Goal: Find specific page/section: Find specific page/section

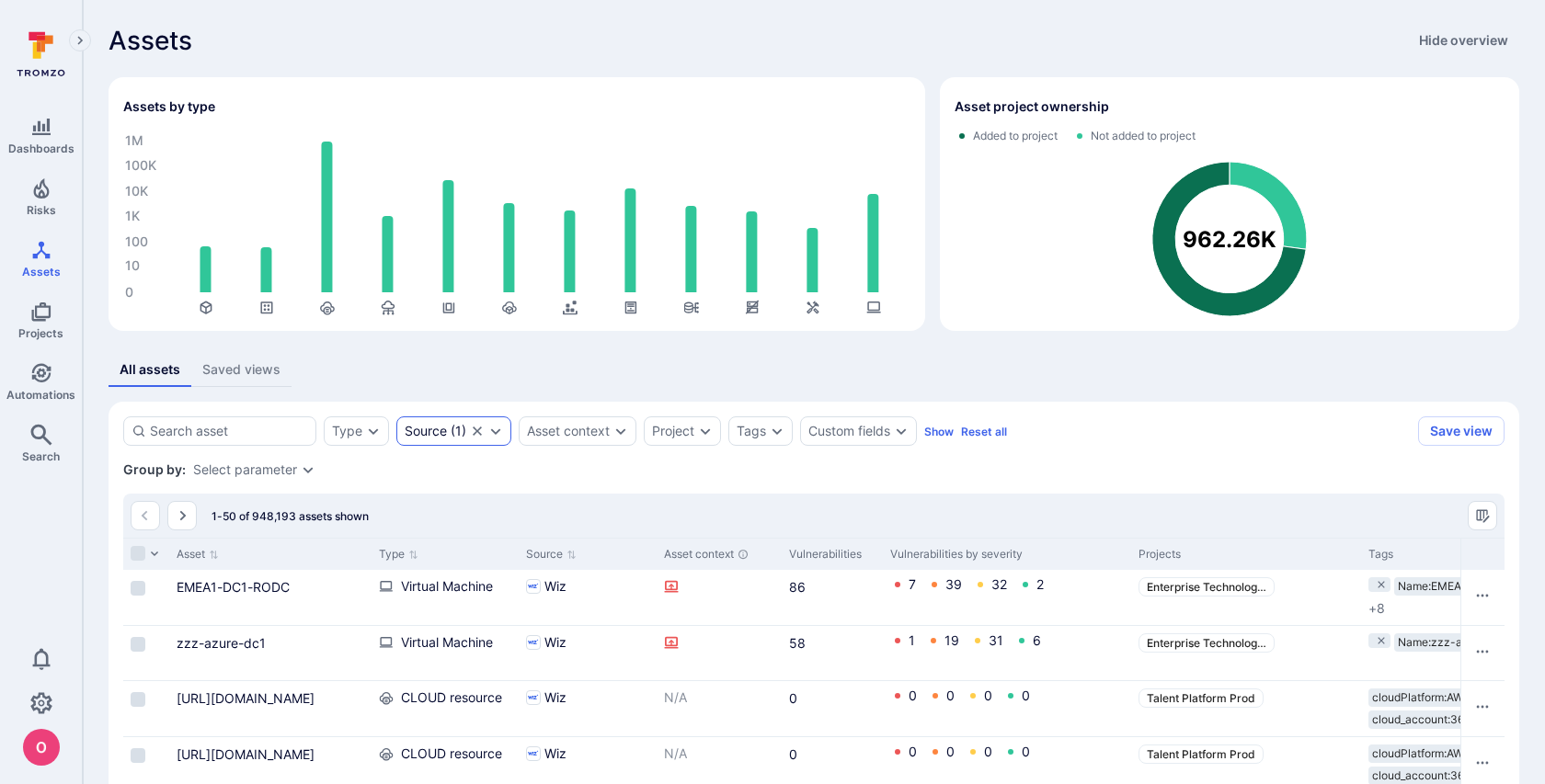
click at [478, 433] on icon "Clear selection" at bounding box center [477, 431] width 9 height 9
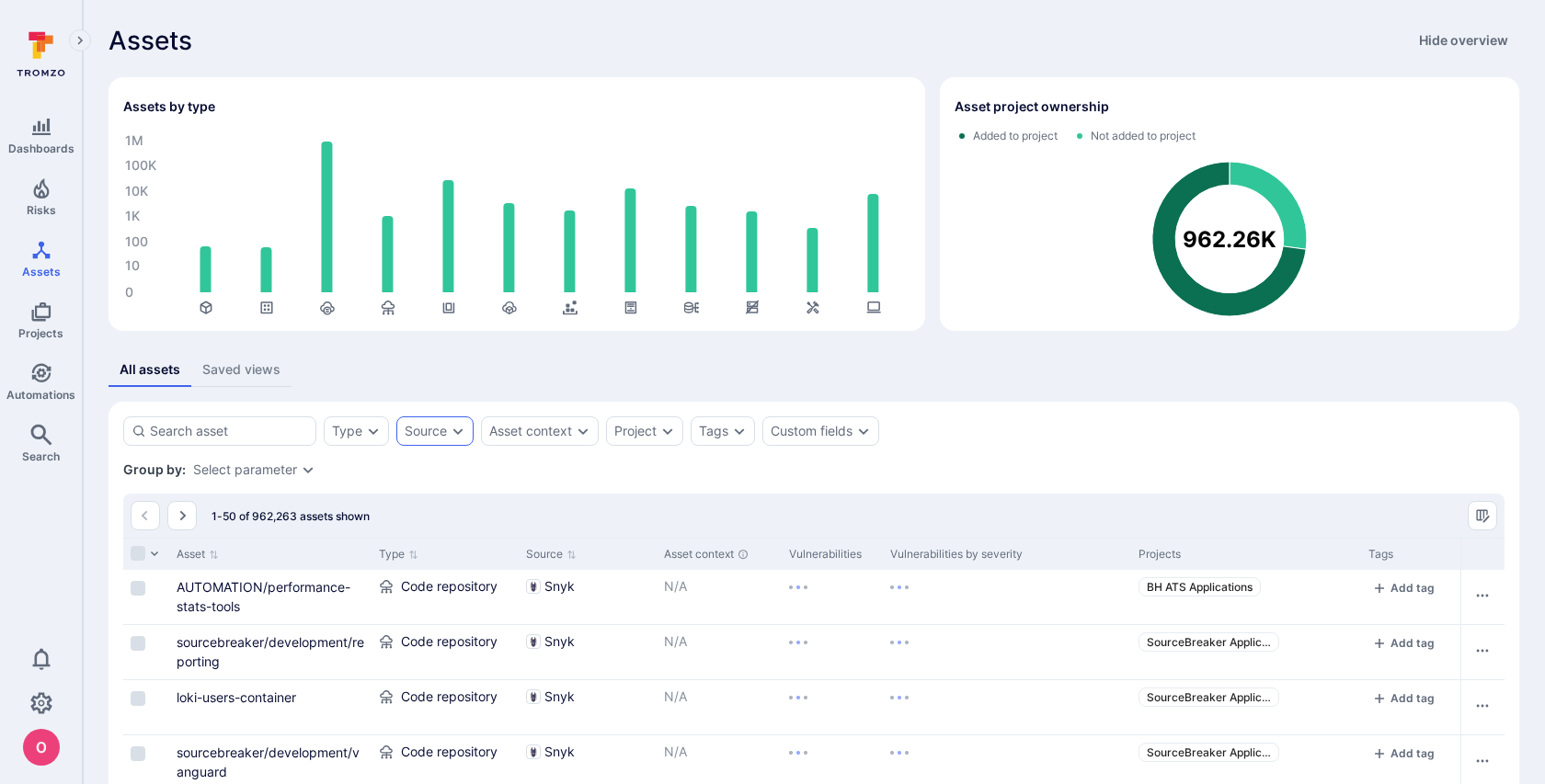
click at [457, 432] on icon "Expand dropdown" at bounding box center [458, 431] width 10 height 6
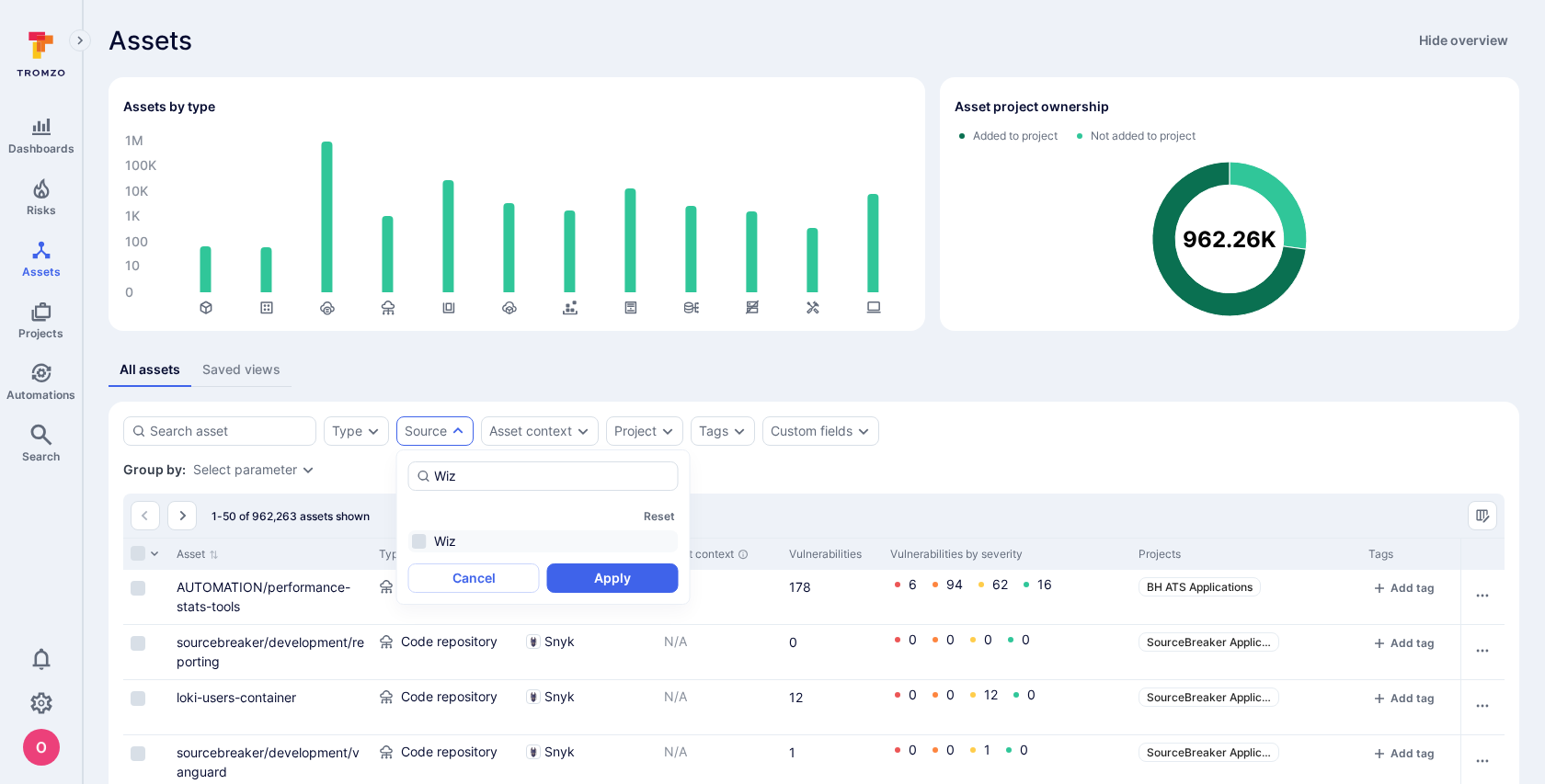
click at [416, 547] on li "Wiz" at bounding box center [543, 541] width 270 height 22
type input "Wiz"
click at [642, 584] on button "Apply" at bounding box center [613, 578] width 131 height 30
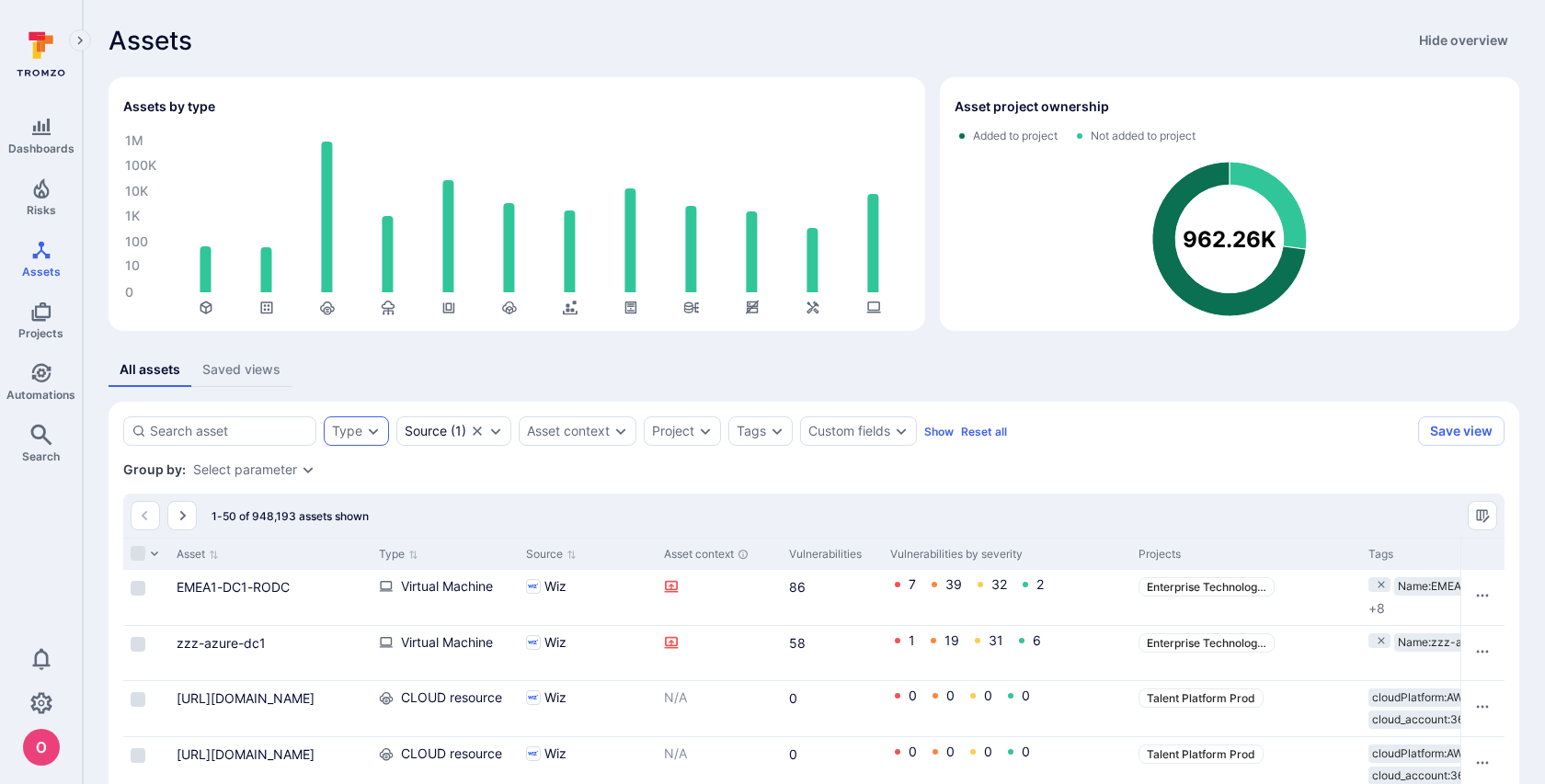
click at [384, 429] on div "Type" at bounding box center [356, 431] width 66 height 30
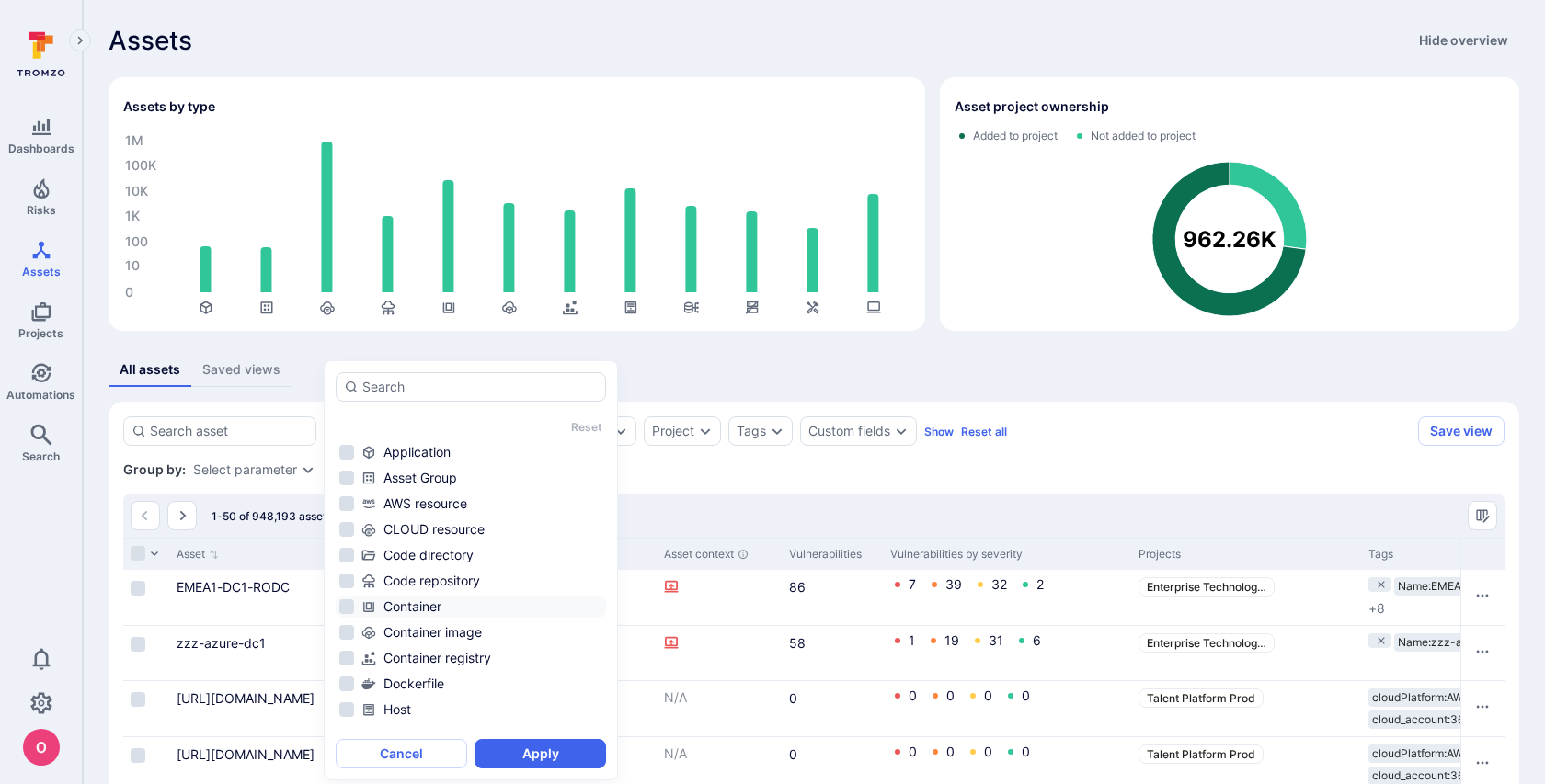
click at [341, 610] on li "Container" at bounding box center [471, 607] width 270 height 22
click at [521, 757] on button "Apply" at bounding box center [540, 754] width 131 height 30
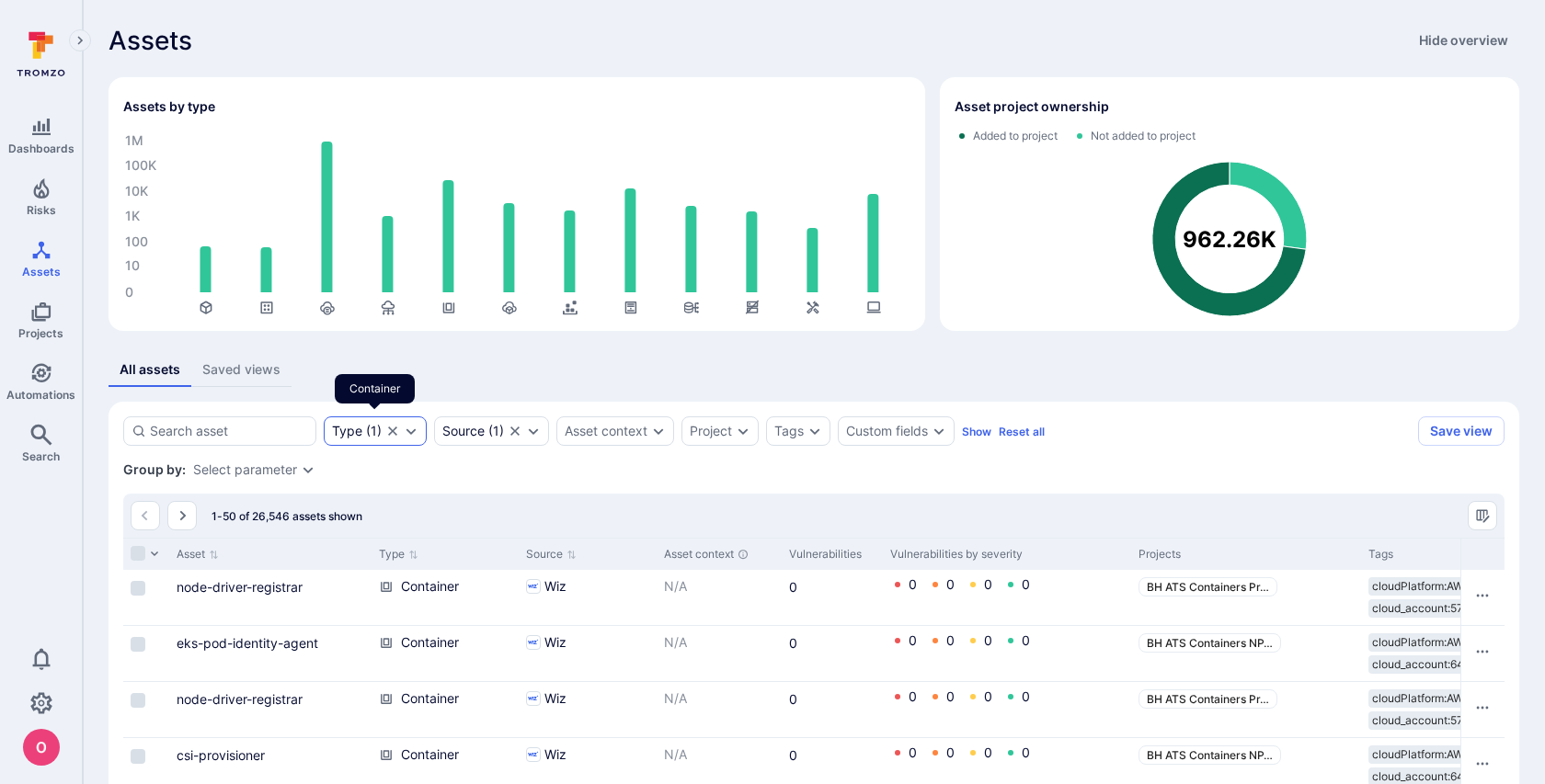
click at [415, 432] on icon "Expand dropdown" at bounding box center [411, 431] width 15 height 15
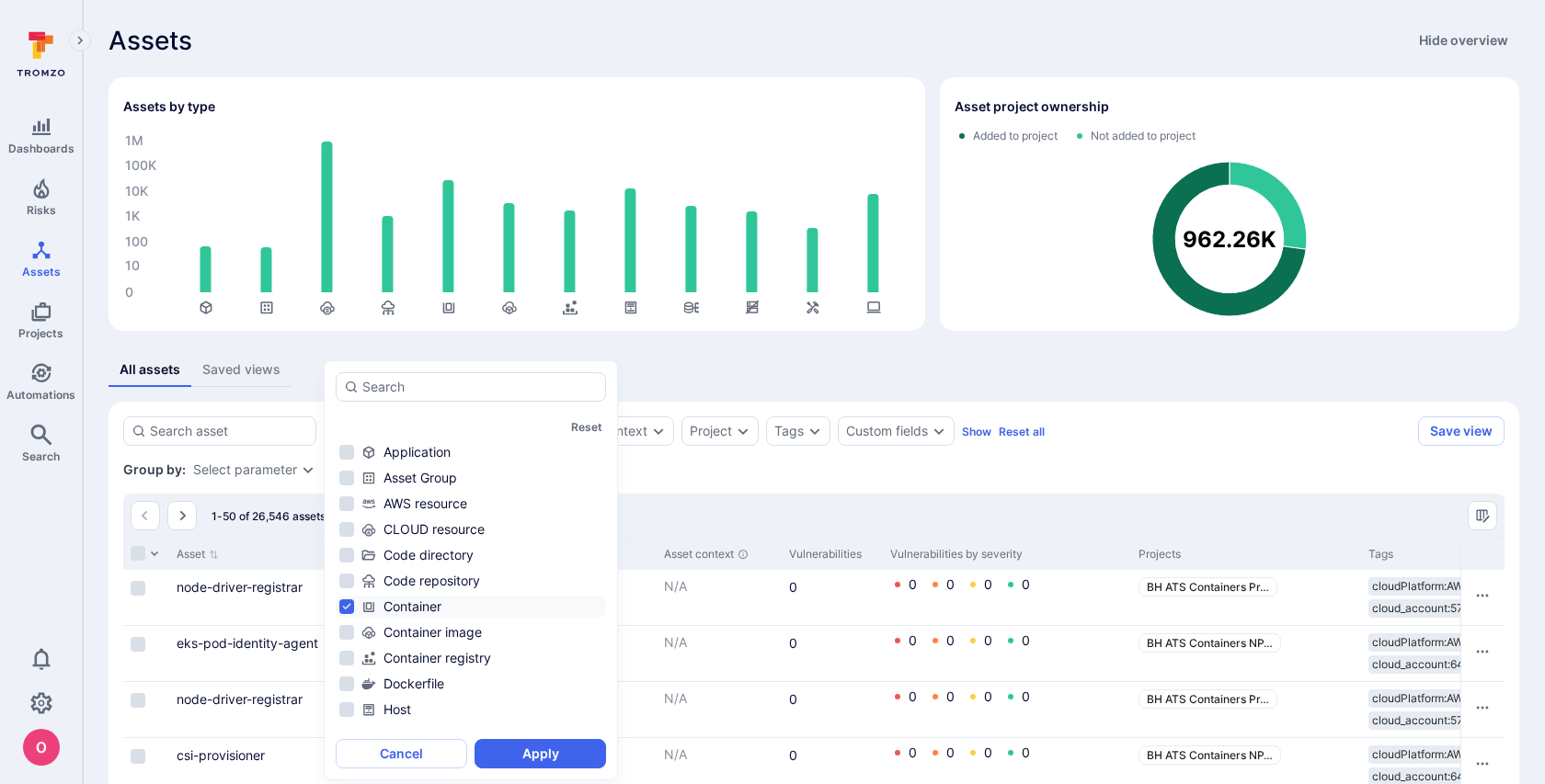
click at [342, 608] on li "Container" at bounding box center [471, 607] width 270 height 22
click at [345, 636] on li "Container image" at bounding box center [471, 632] width 270 height 22
click at [521, 751] on button "Apply" at bounding box center [540, 754] width 131 height 30
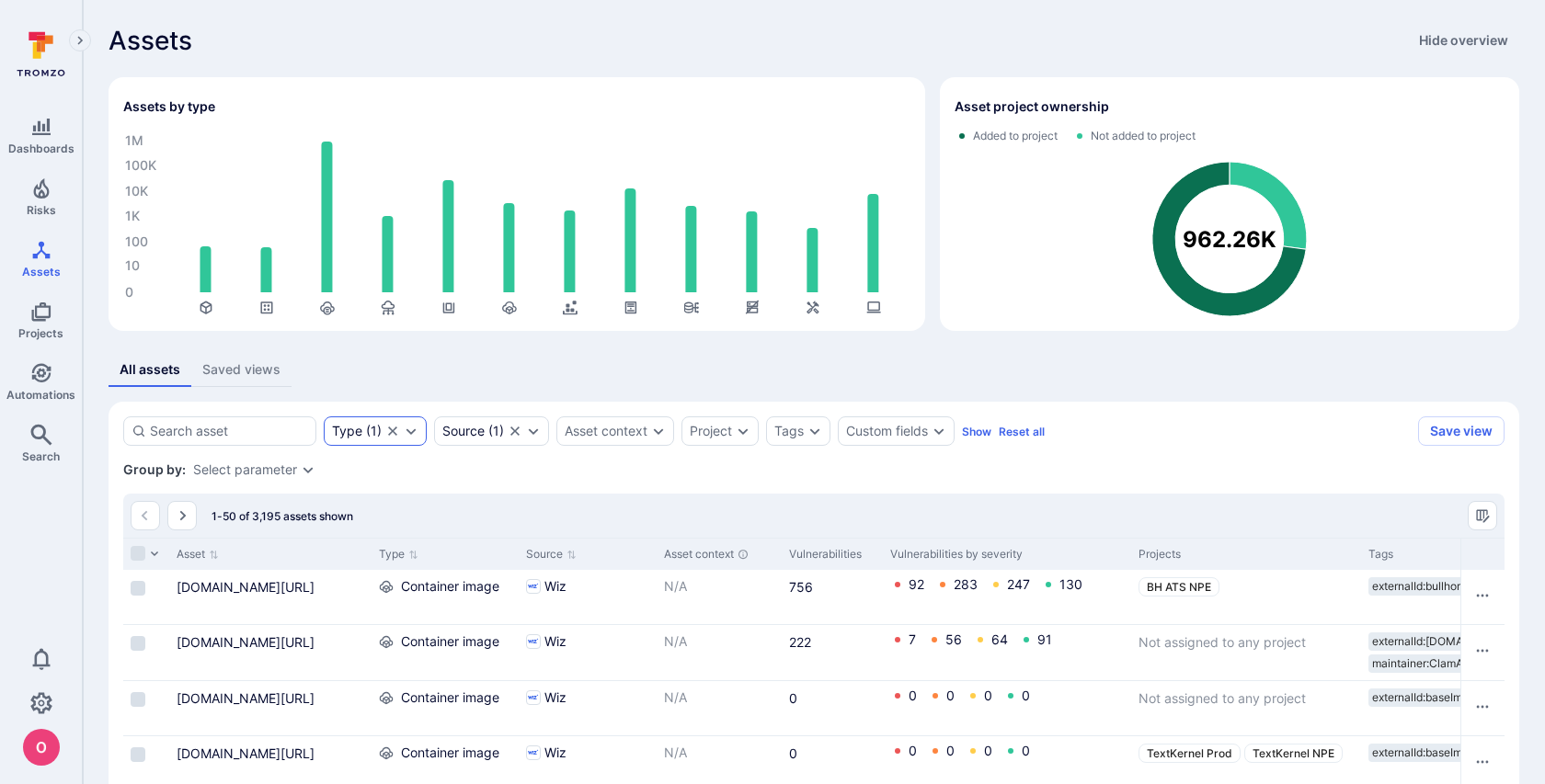
click at [410, 434] on icon "Expand dropdown" at bounding box center [411, 431] width 10 height 6
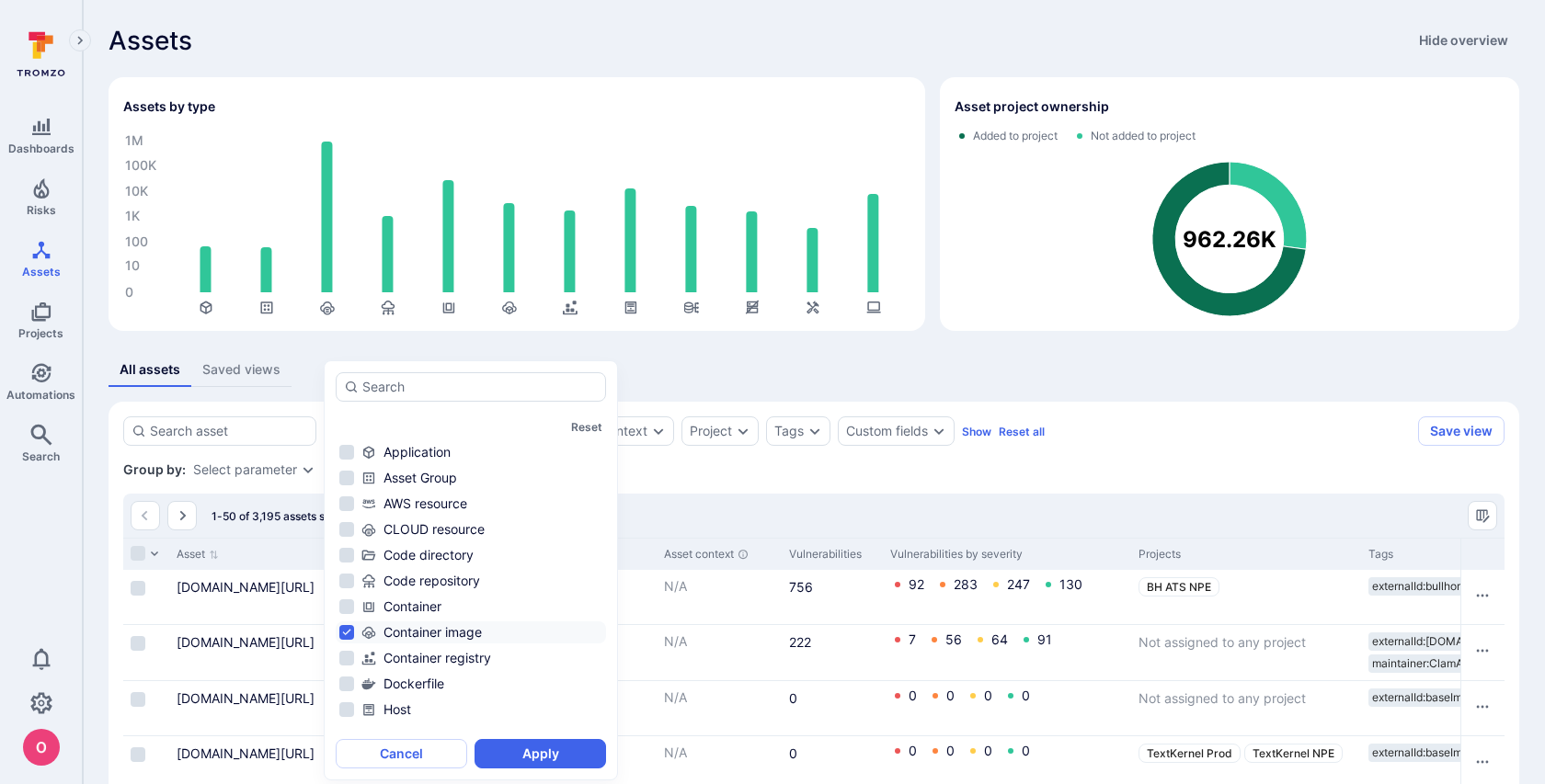
click at [349, 633] on li "Container image" at bounding box center [471, 632] width 270 height 22
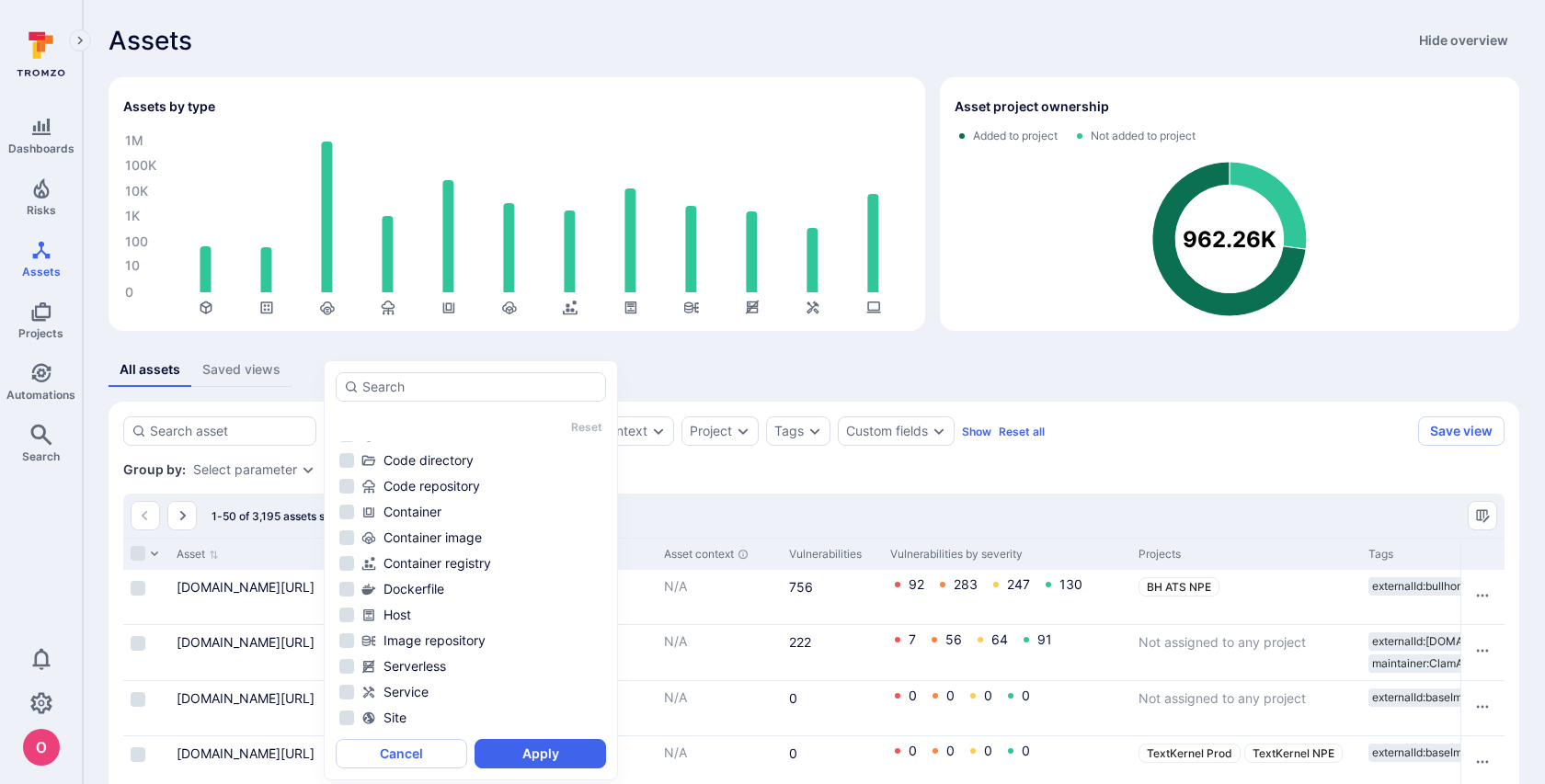
scroll to position [96, 0]
click at [341, 642] on li "Image repository" at bounding box center [471, 639] width 270 height 22
click at [523, 747] on button "Apply" at bounding box center [540, 754] width 131 height 30
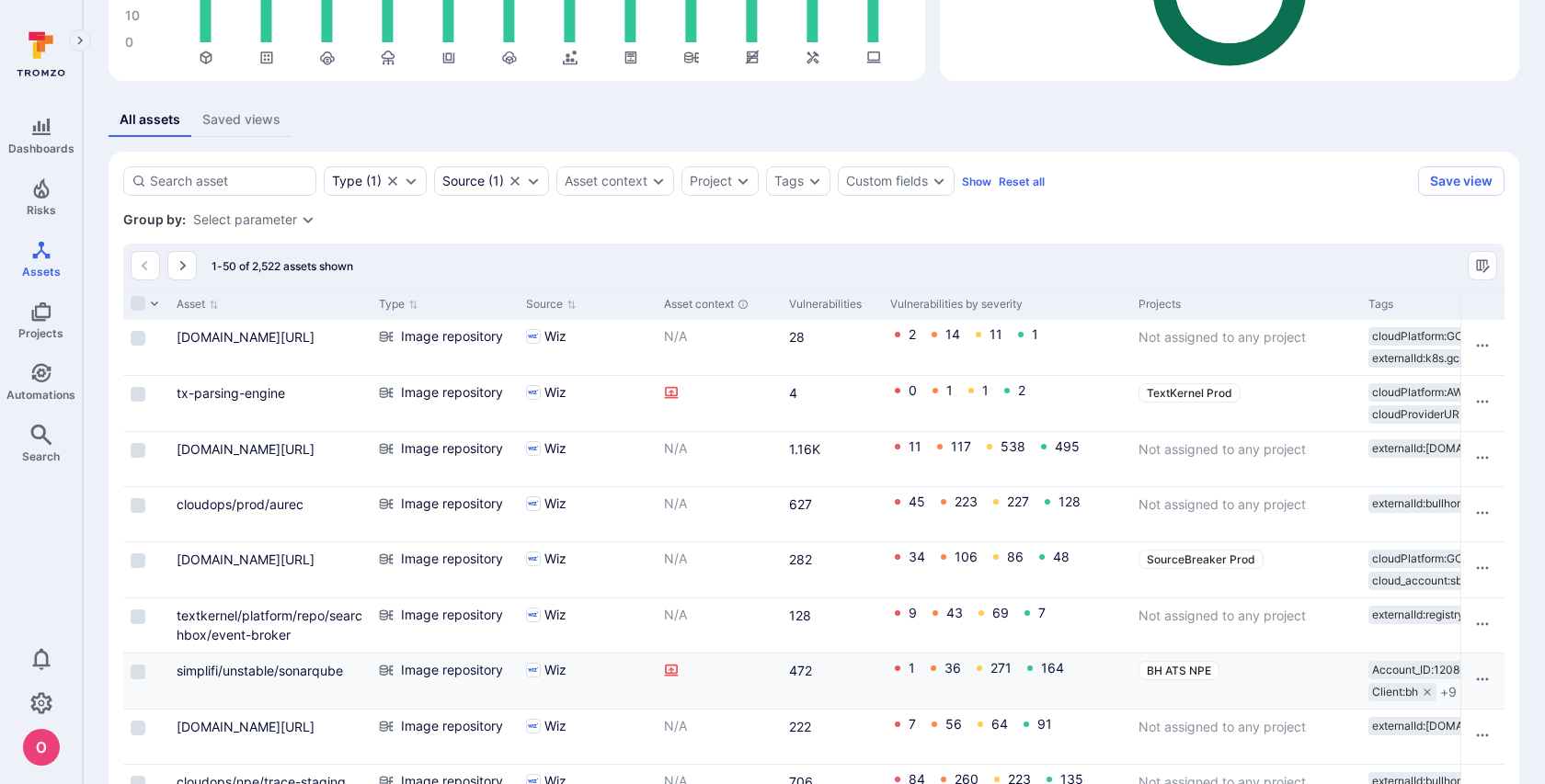
scroll to position [247, 0]
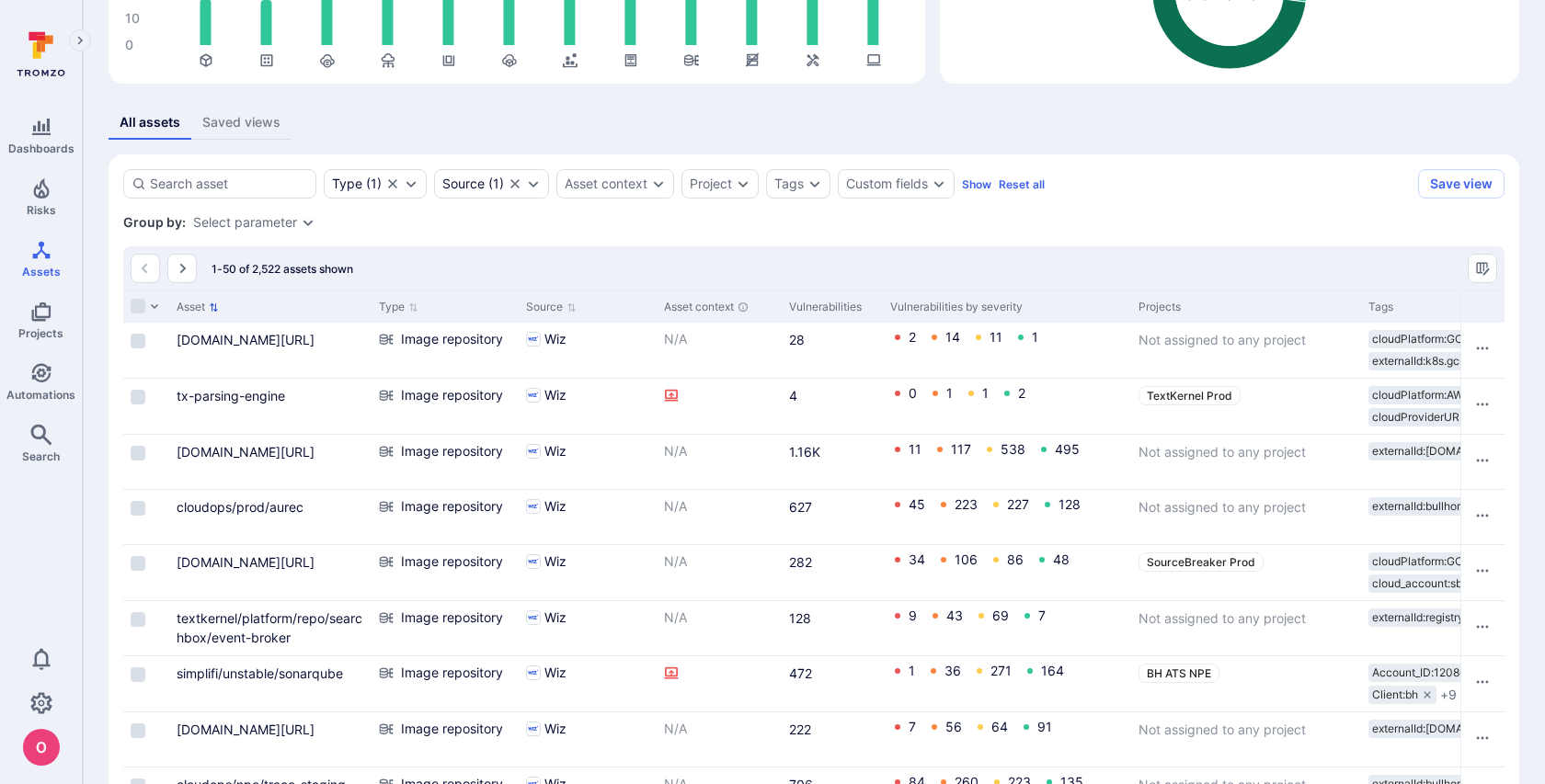
click at [209, 306] on icon "Sort by Asset" at bounding box center [213, 307] width 10 height 10
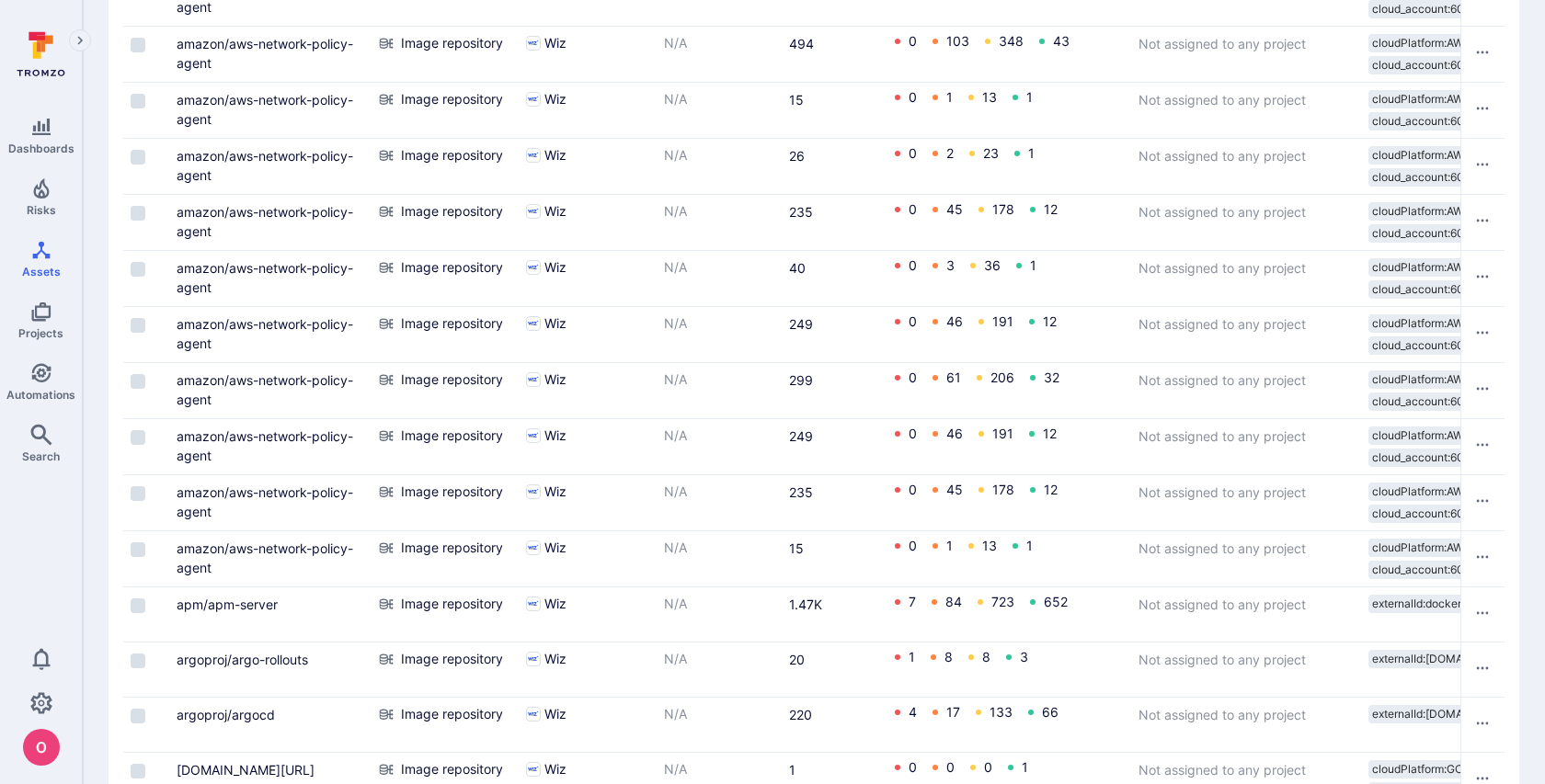
scroll to position [1561, 0]
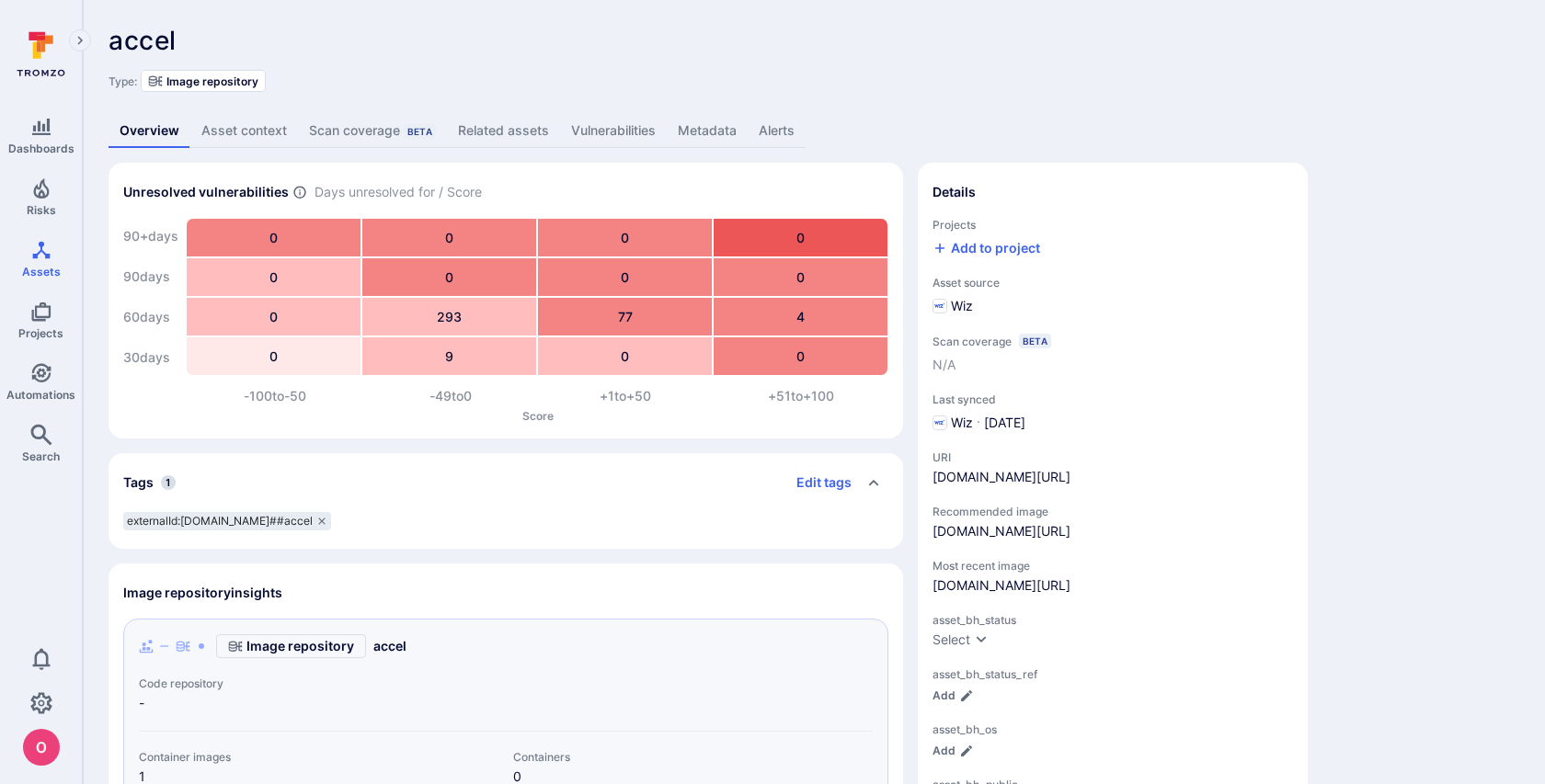
click at [711, 137] on link "Metadata" at bounding box center [707, 131] width 81 height 34
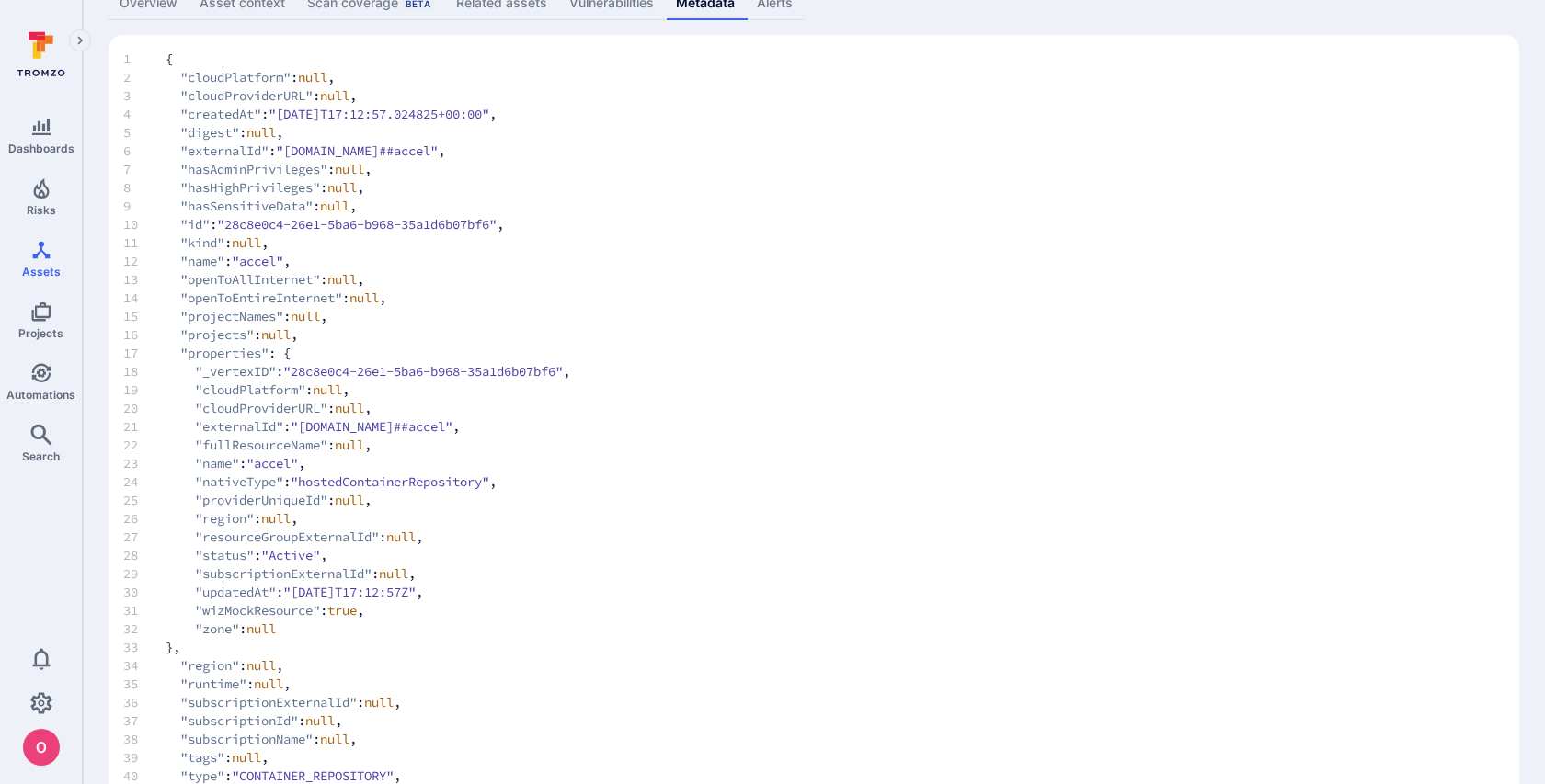
scroll to position [120, 0]
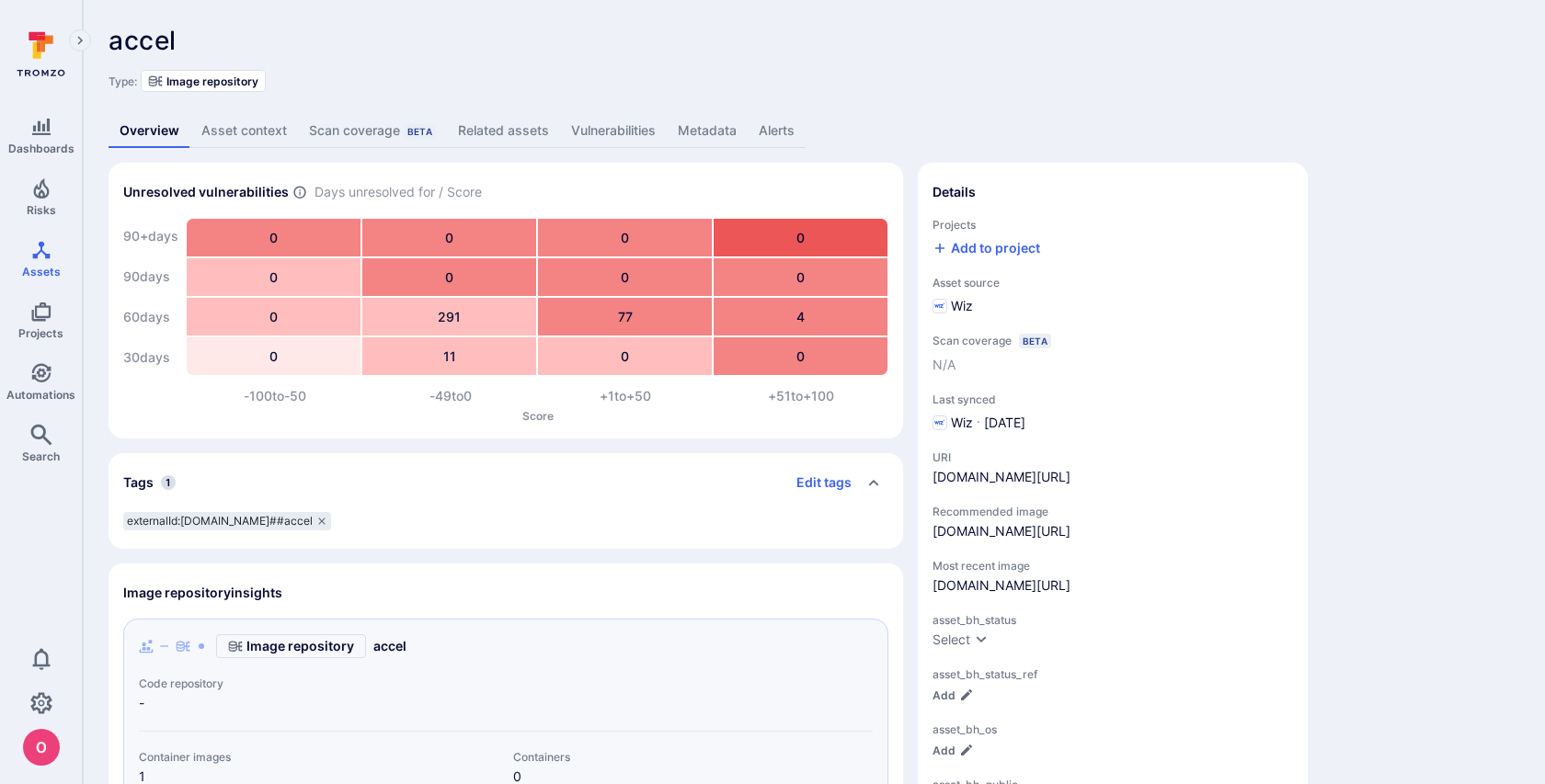
click at [713, 136] on link "Metadata" at bounding box center [707, 131] width 81 height 34
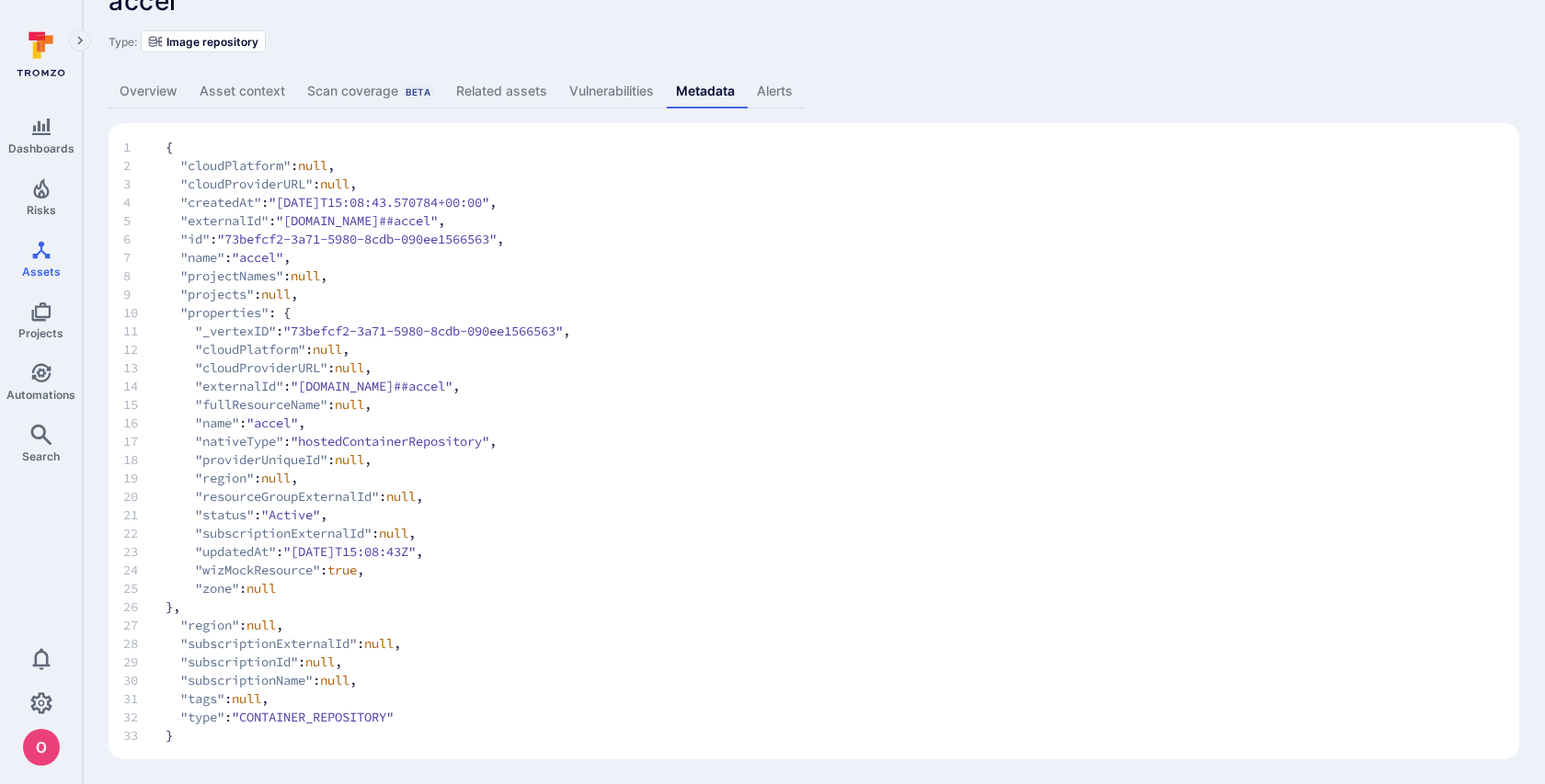
scroll to position [41, 0]
